Goal: Transaction & Acquisition: Complete application form

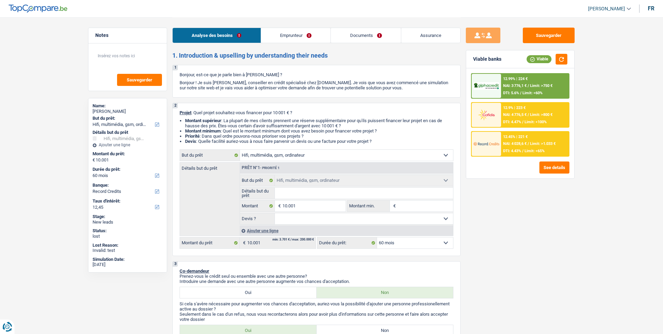
select select "tech"
select select "60"
select select "record credits"
select select "tech"
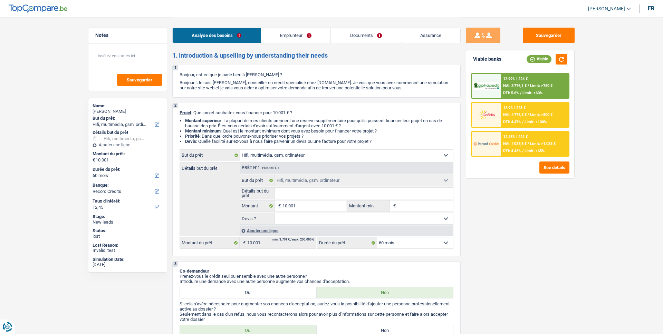
select select "tech"
select select "60"
select select "rentBeneficiary"
select select "rentalIncome"
select select "ownerWithoutMortgage"
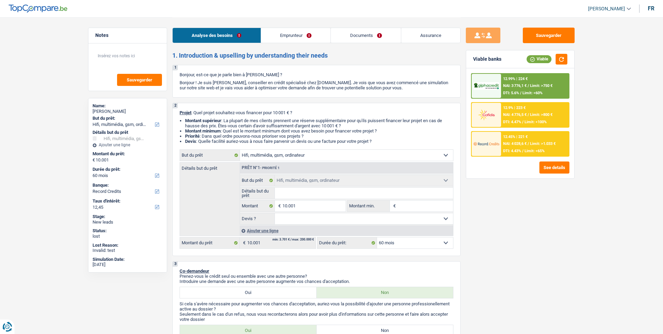
select select "tech"
select select "60"
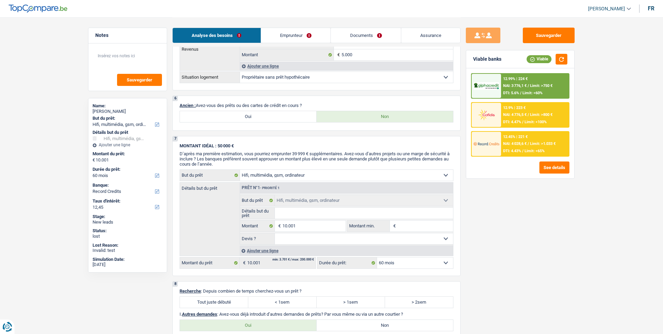
scroll to position [444, 0]
